Goal: Information Seeking & Learning: Learn about a topic

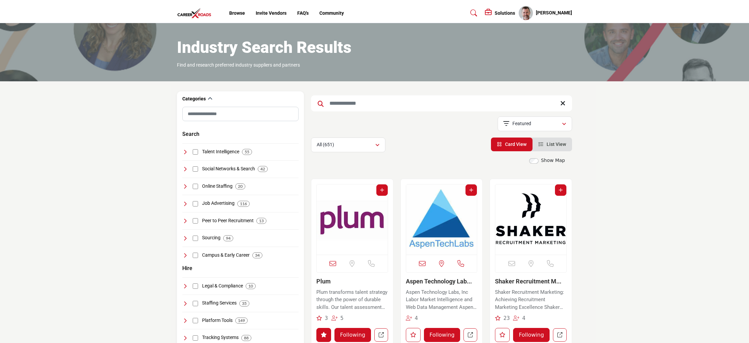
click at [351, 104] on input "Search Keyword" at bounding box center [441, 103] width 261 height 16
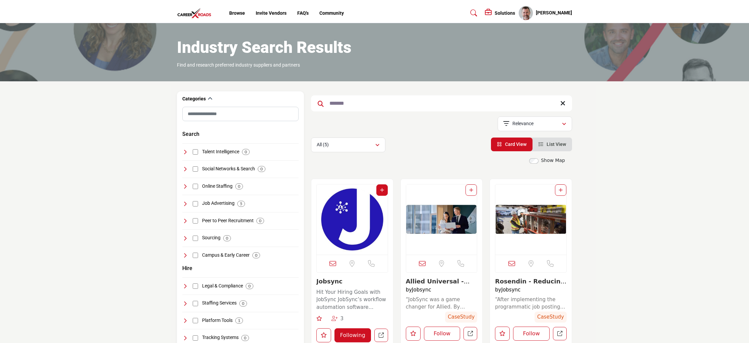
type input "*******"
click at [354, 221] on img "Open Listing in new tab" at bounding box center [352, 220] width 71 height 70
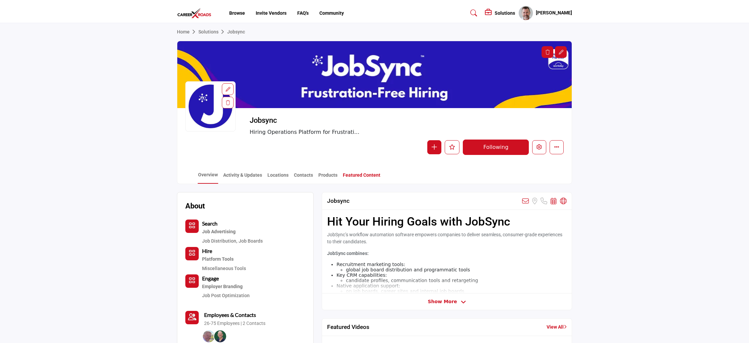
click at [371, 177] on link "Featured Content" at bounding box center [361, 178] width 38 height 12
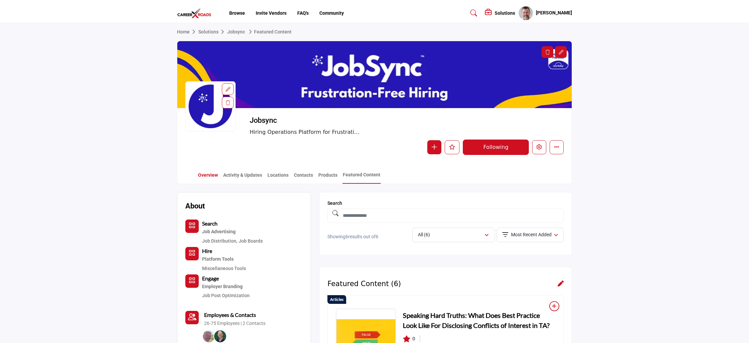
click at [201, 173] on link "Overview" at bounding box center [208, 178] width 20 height 12
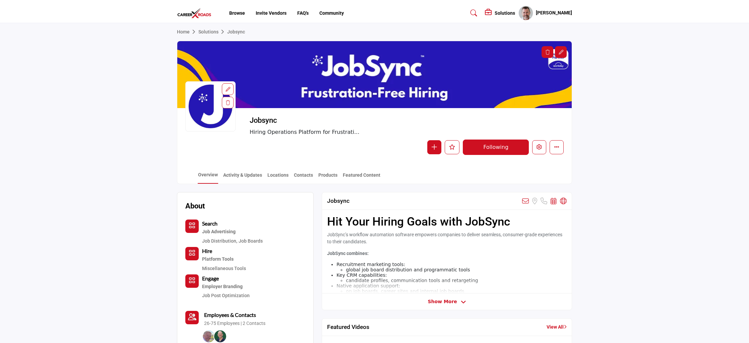
click at [211, 31] on link "Solutions" at bounding box center [212, 31] width 29 height 5
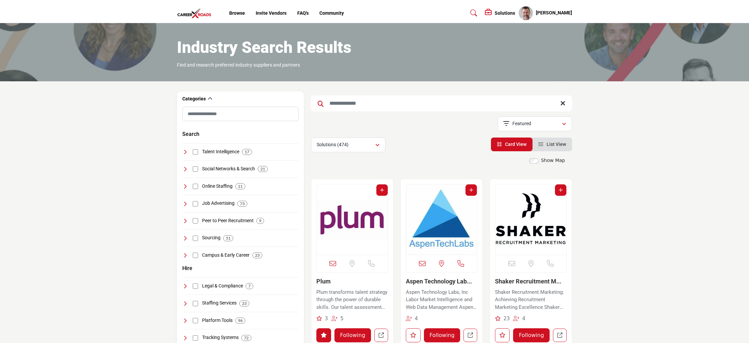
click at [357, 104] on input "Search Keyword" at bounding box center [441, 103] width 261 height 16
type input "*****"
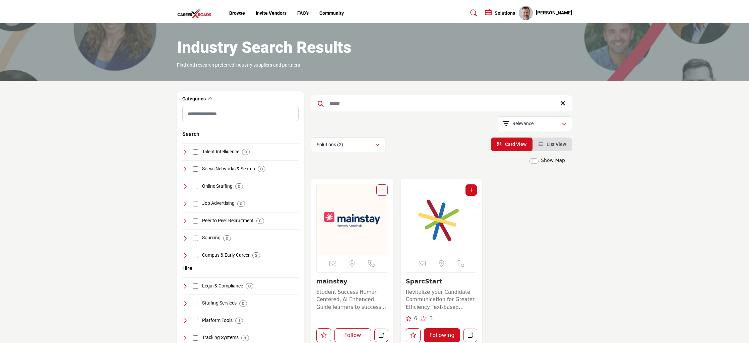
click at [443, 237] on img "Open Listing in new tab" at bounding box center [441, 220] width 71 height 70
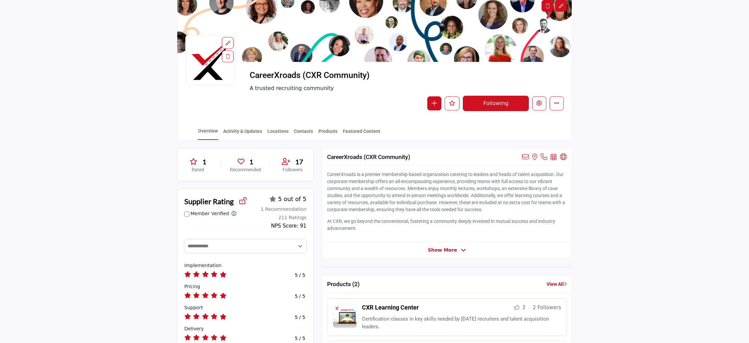
scroll to position [33, 0]
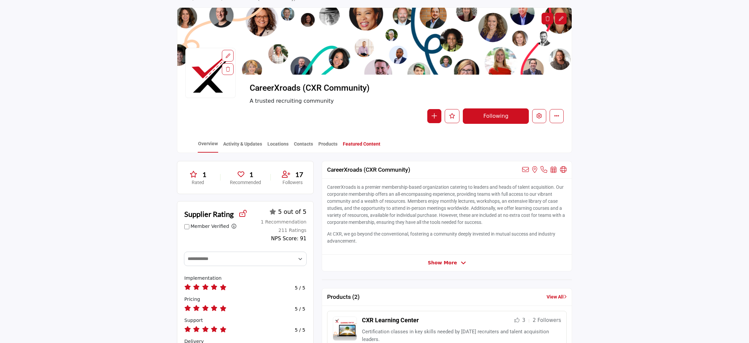
click at [358, 147] on link "Featured Content" at bounding box center [361, 147] width 38 height 12
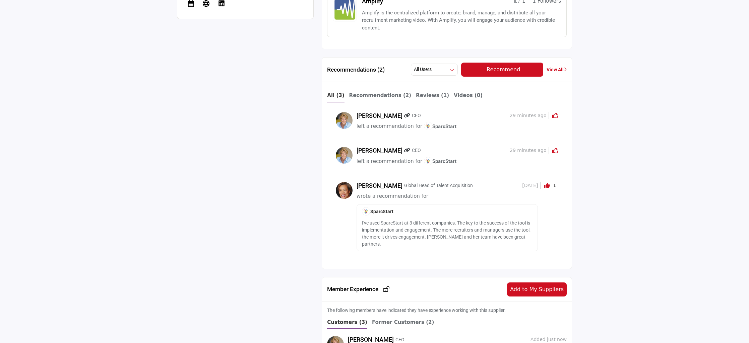
scroll to position [670, 0]
click at [416, 92] on b "Reviews (1)" at bounding box center [432, 95] width 33 height 6
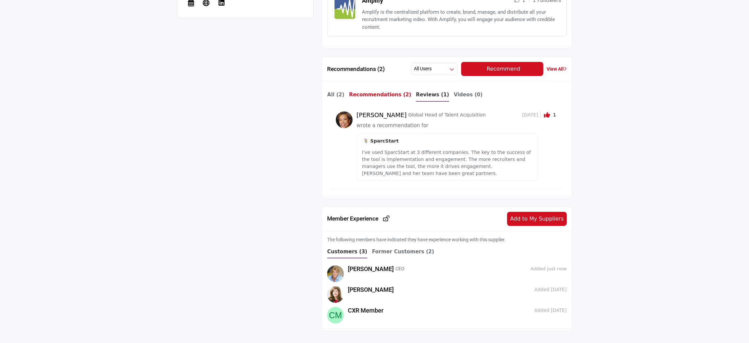
click at [386, 94] on b "Recommendations (2)" at bounding box center [380, 95] width 62 height 6
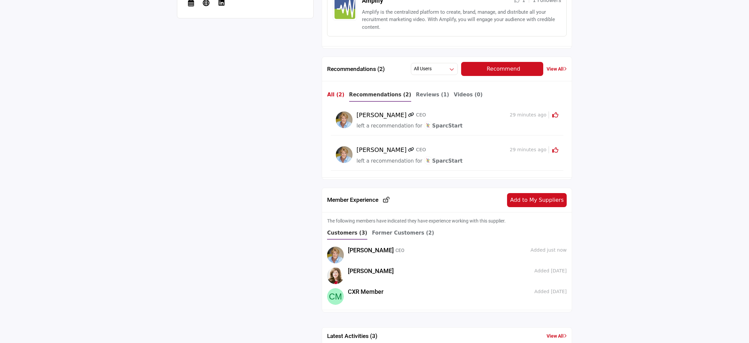
click at [337, 95] on b "All (2)" at bounding box center [335, 95] width 17 height 6
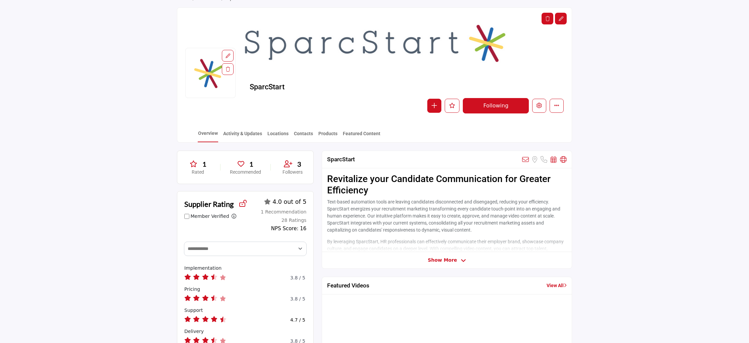
scroll to position [0, 0]
